Goal: Obtain resource: Download file/media

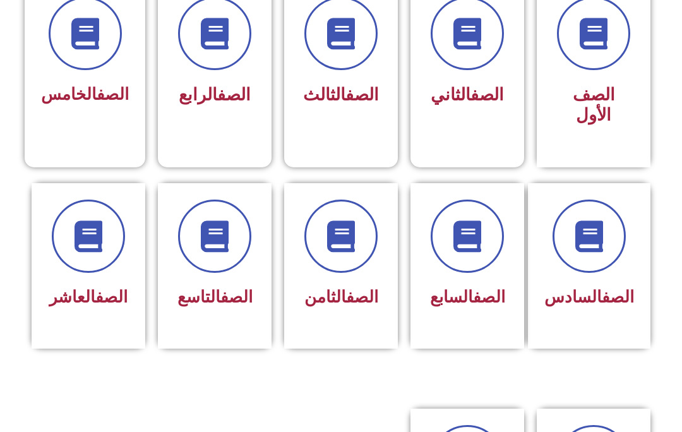
scroll to position [374, 0]
click at [340, 234] on icon at bounding box center [341, 236] width 32 height 32
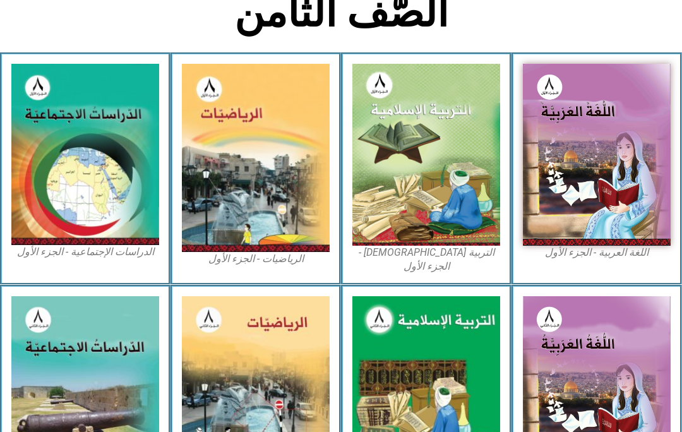
scroll to position [306, 0]
click at [471, 214] on img at bounding box center [426, 155] width 148 height 182
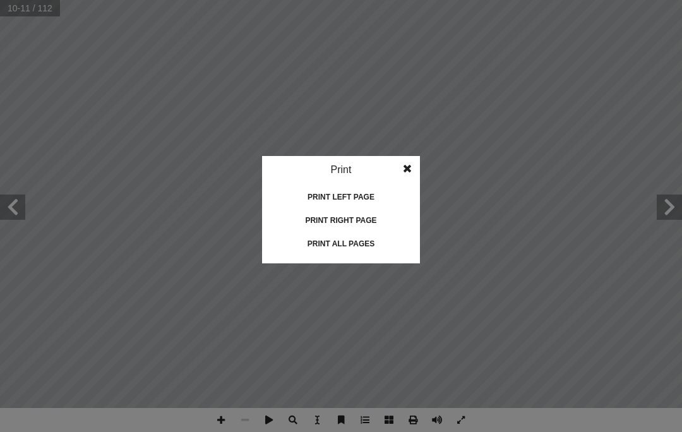
click at [359, 237] on div "Print all pages" at bounding box center [341, 244] width 126 height 20
